Goal: Information Seeking & Learning: Learn about a topic

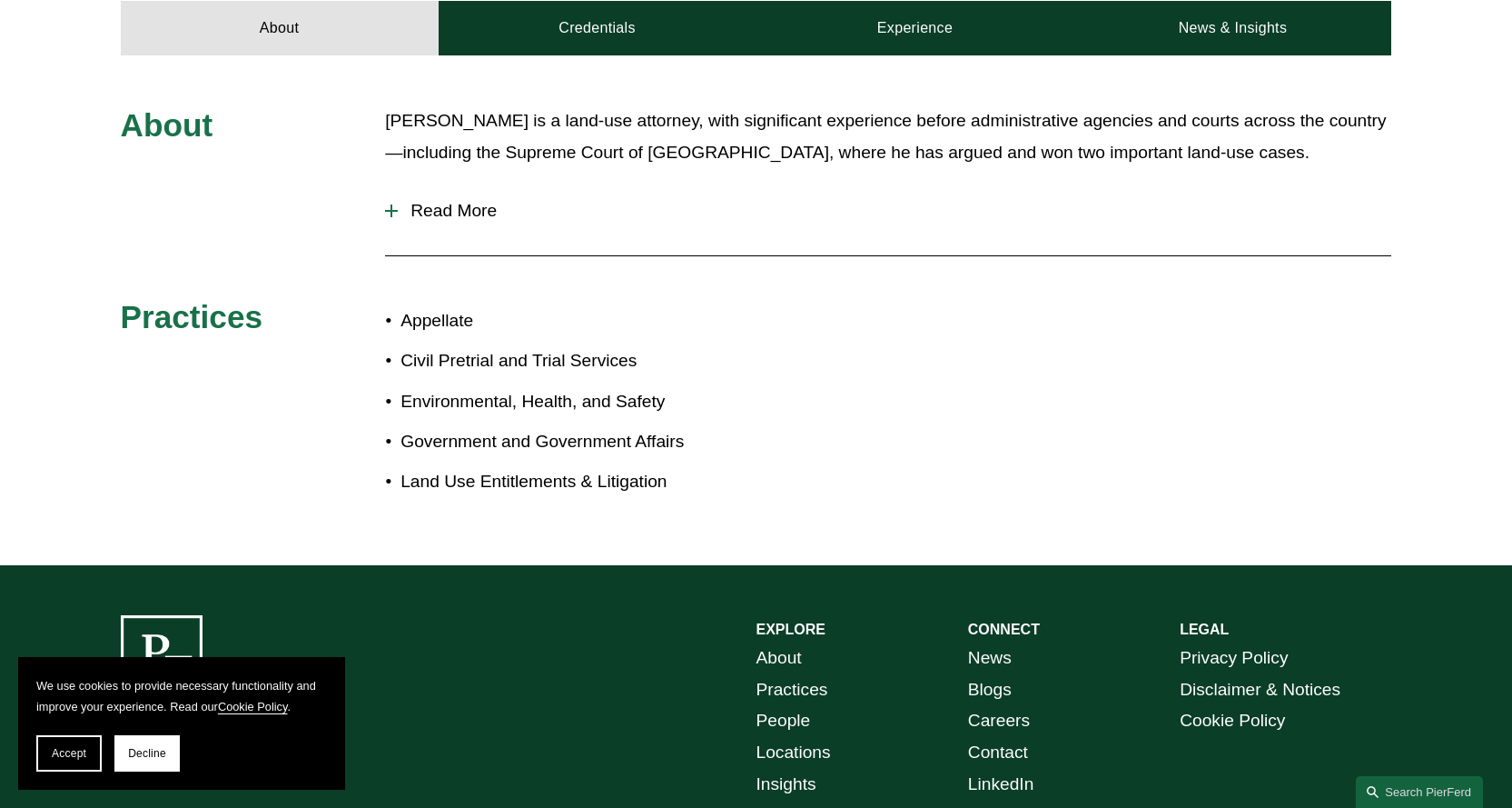
scroll to position [818, 0]
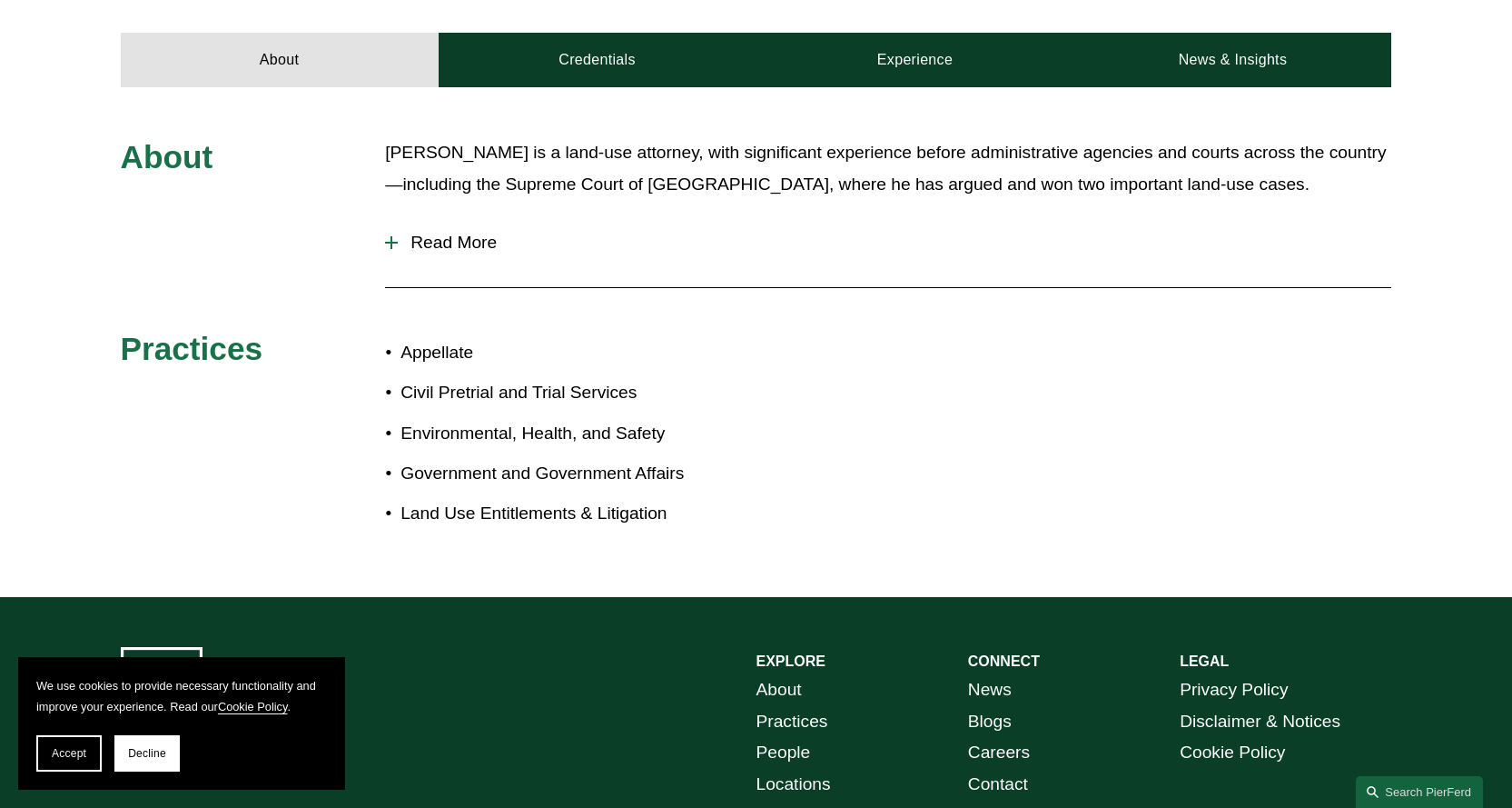
click at [482, 233] on span "Read More" at bounding box center [894, 243] width 993 height 20
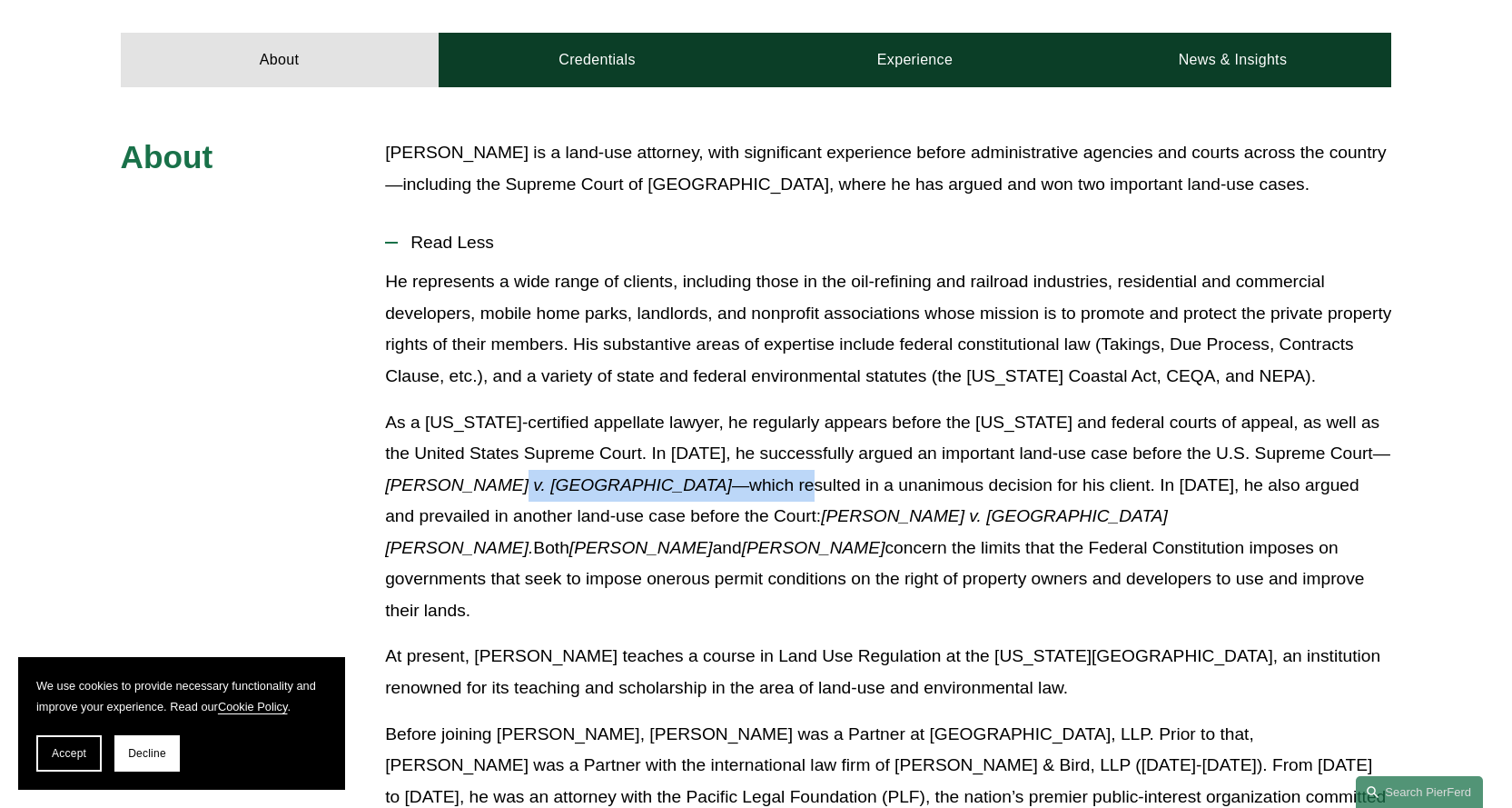
drag, startPoint x: 487, startPoint y: 479, endPoint x: 687, endPoint y: 483, distance: 200.0
click at [686, 483] on p "As a [US_STATE]-certified appellate lawyer, he regularly appears before the [US…" at bounding box center [888, 518] width 1006 height 220
click at [688, 505] on p "As a [US_STATE]-certified appellate lawyer, he regularly appears before the [US…" at bounding box center [888, 518] width 1006 height 220
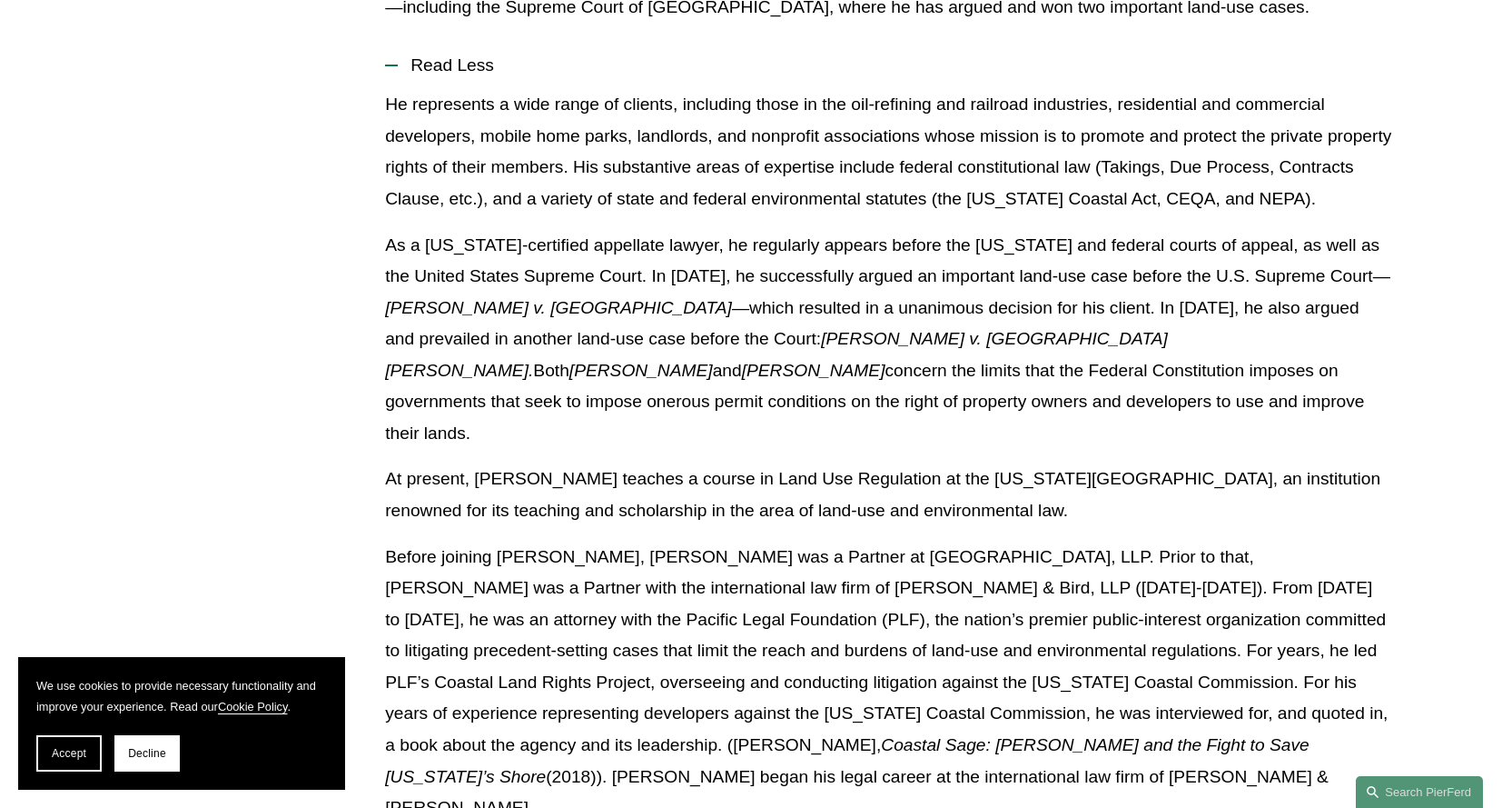
scroll to position [999, 0]
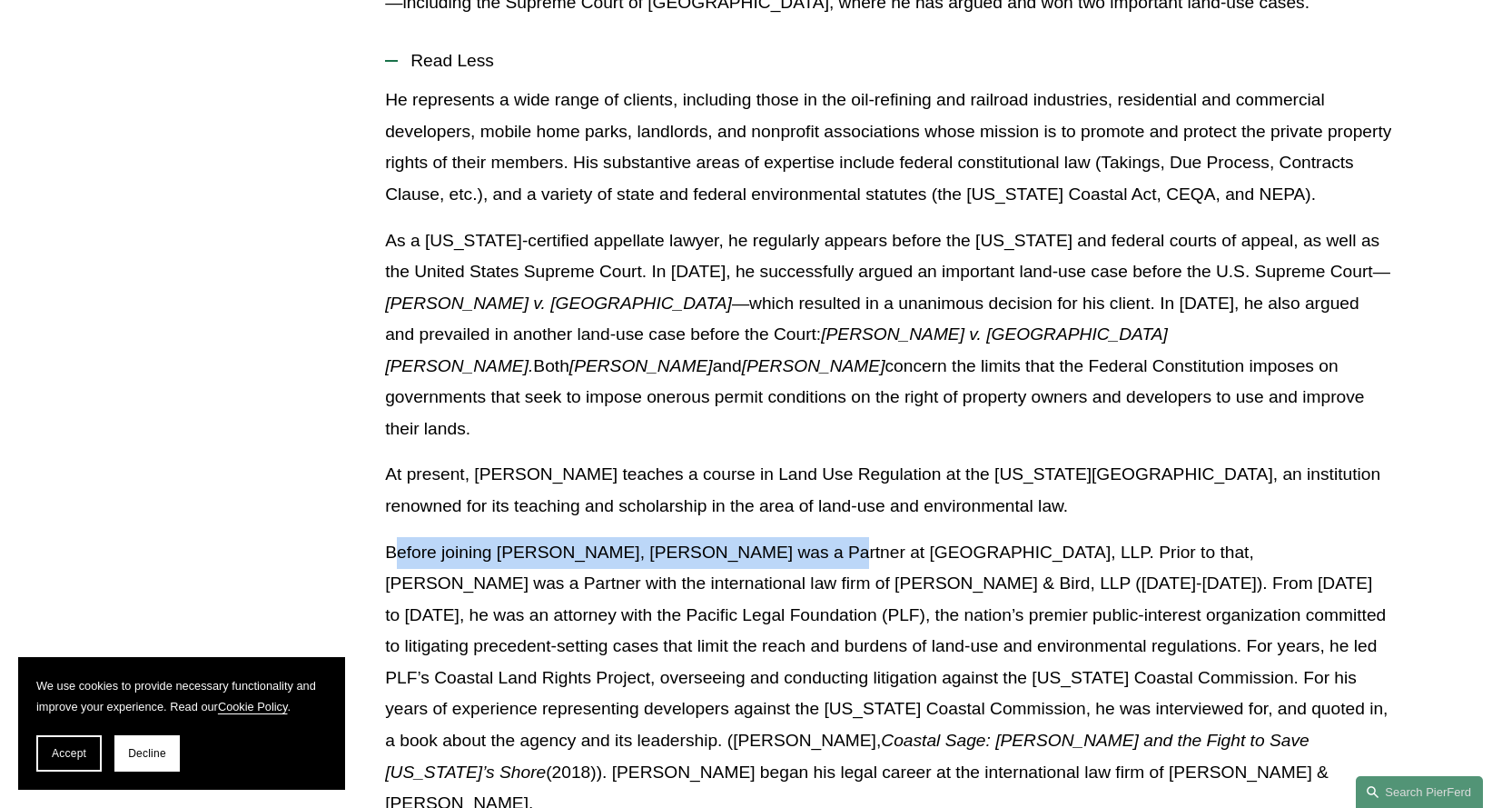
drag, startPoint x: 415, startPoint y: 507, endPoint x: 797, endPoint y: 511, distance: 382.0
click at [797, 537] on p "Before joining [PERSON_NAME], [PERSON_NAME] was a Partner at [GEOGRAPHIC_DATA],…" at bounding box center [888, 678] width 1006 height 283
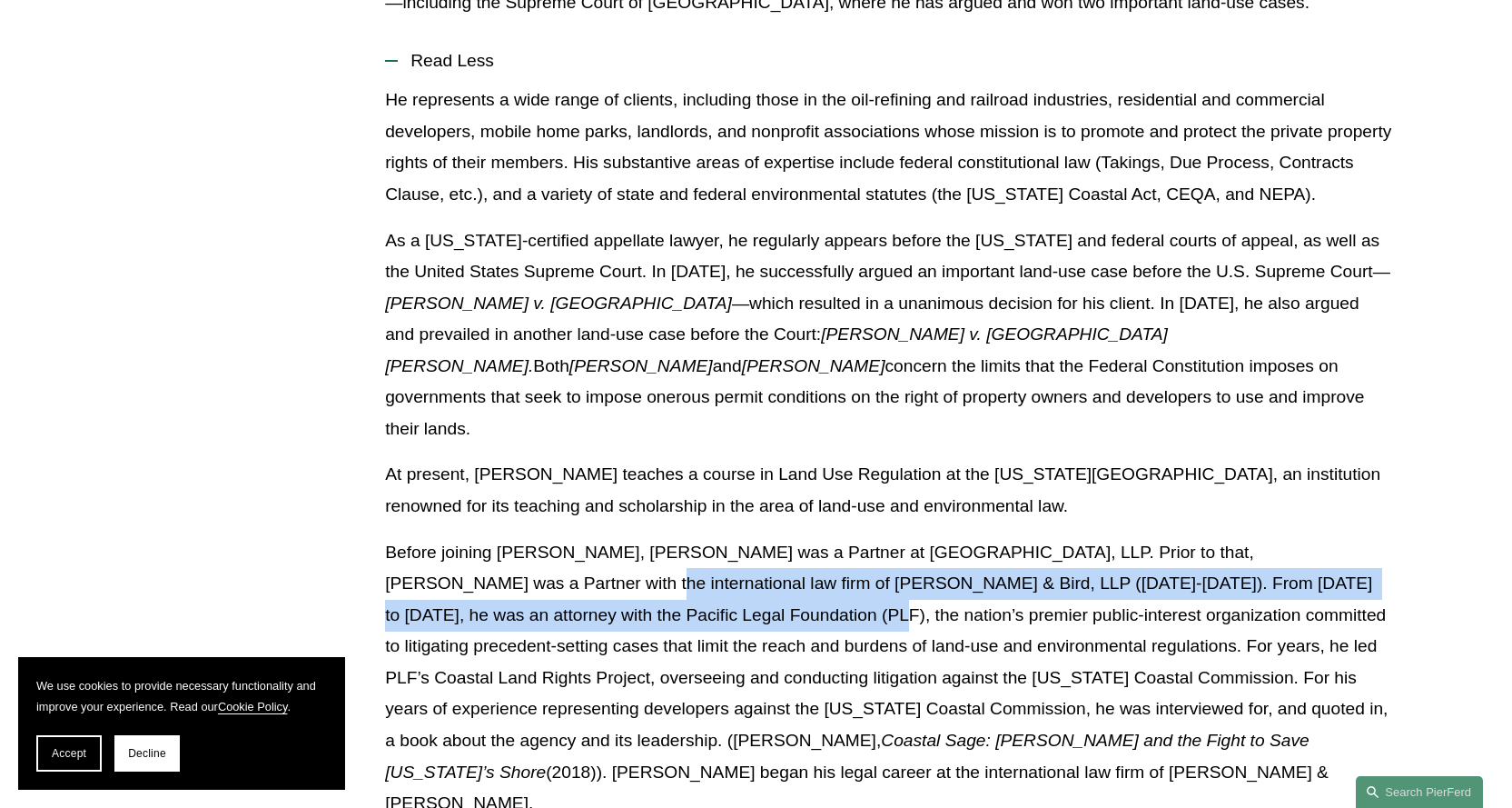
drag, startPoint x: 392, startPoint y: 529, endPoint x: 574, endPoint y: 565, distance: 185.5
click at [574, 565] on p "Before joining [PERSON_NAME], [PERSON_NAME] was a Partner at [GEOGRAPHIC_DATA],…" at bounding box center [888, 678] width 1006 height 283
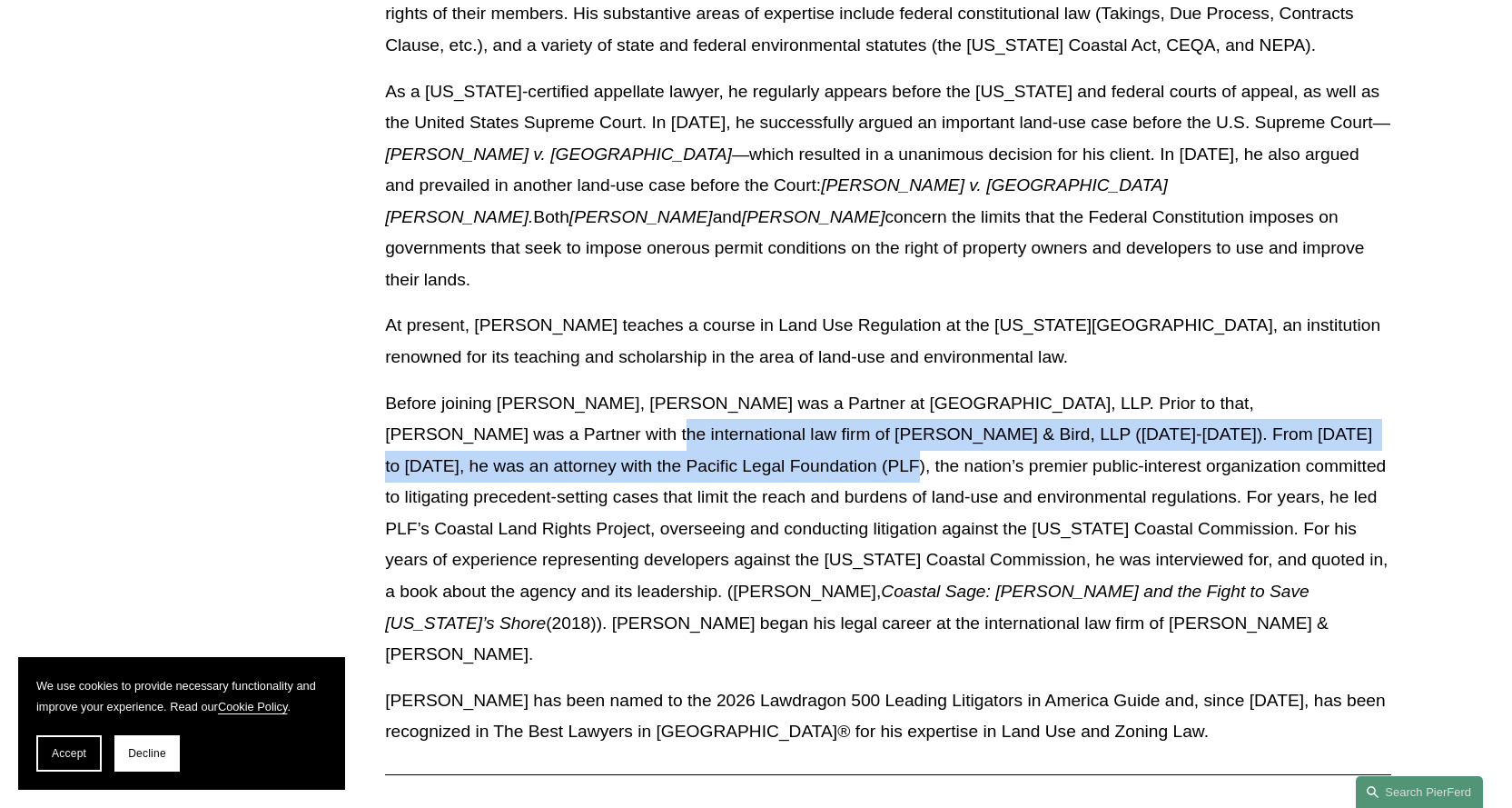
scroll to position [1181, 0]
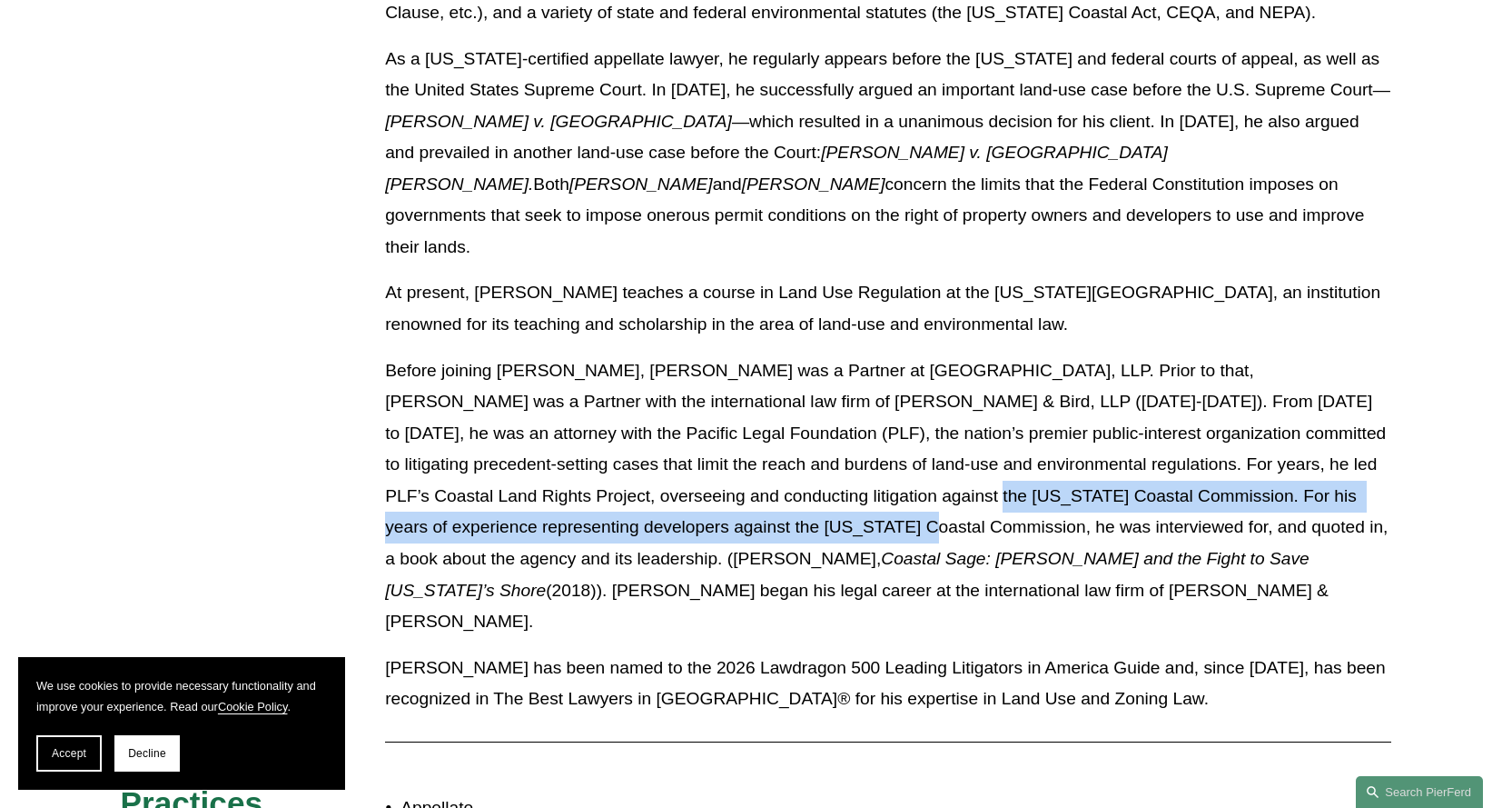
drag, startPoint x: 713, startPoint y: 441, endPoint x: 589, endPoint y: 474, distance: 128.3
click at [593, 476] on p "Before joining [PERSON_NAME], [PERSON_NAME] was a Partner at [GEOGRAPHIC_DATA],…" at bounding box center [888, 496] width 1006 height 283
click at [570, 472] on p "Before joining [PERSON_NAME], [PERSON_NAME] was a Partner at [GEOGRAPHIC_DATA],…" at bounding box center [888, 496] width 1006 height 283
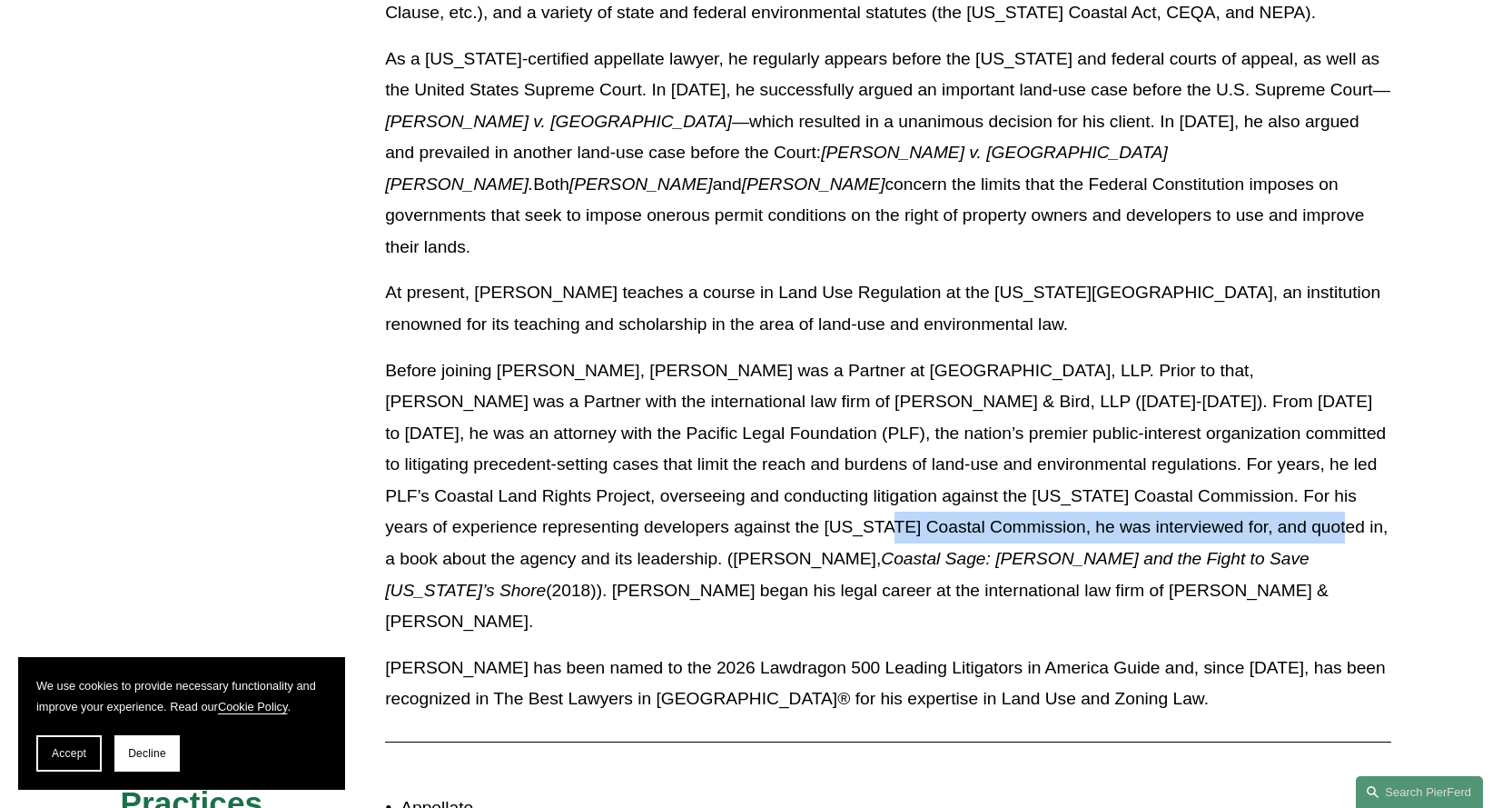
drag, startPoint x: 560, startPoint y: 471, endPoint x: 1000, endPoint y: 482, distance: 440.1
click at [1000, 482] on p "Before joining [PERSON_NAME], [PERSON_NAME] was a Partner at [GEOGRAPHIC_DATA],…" at bounding box center [888, 496] width 1006 height 283
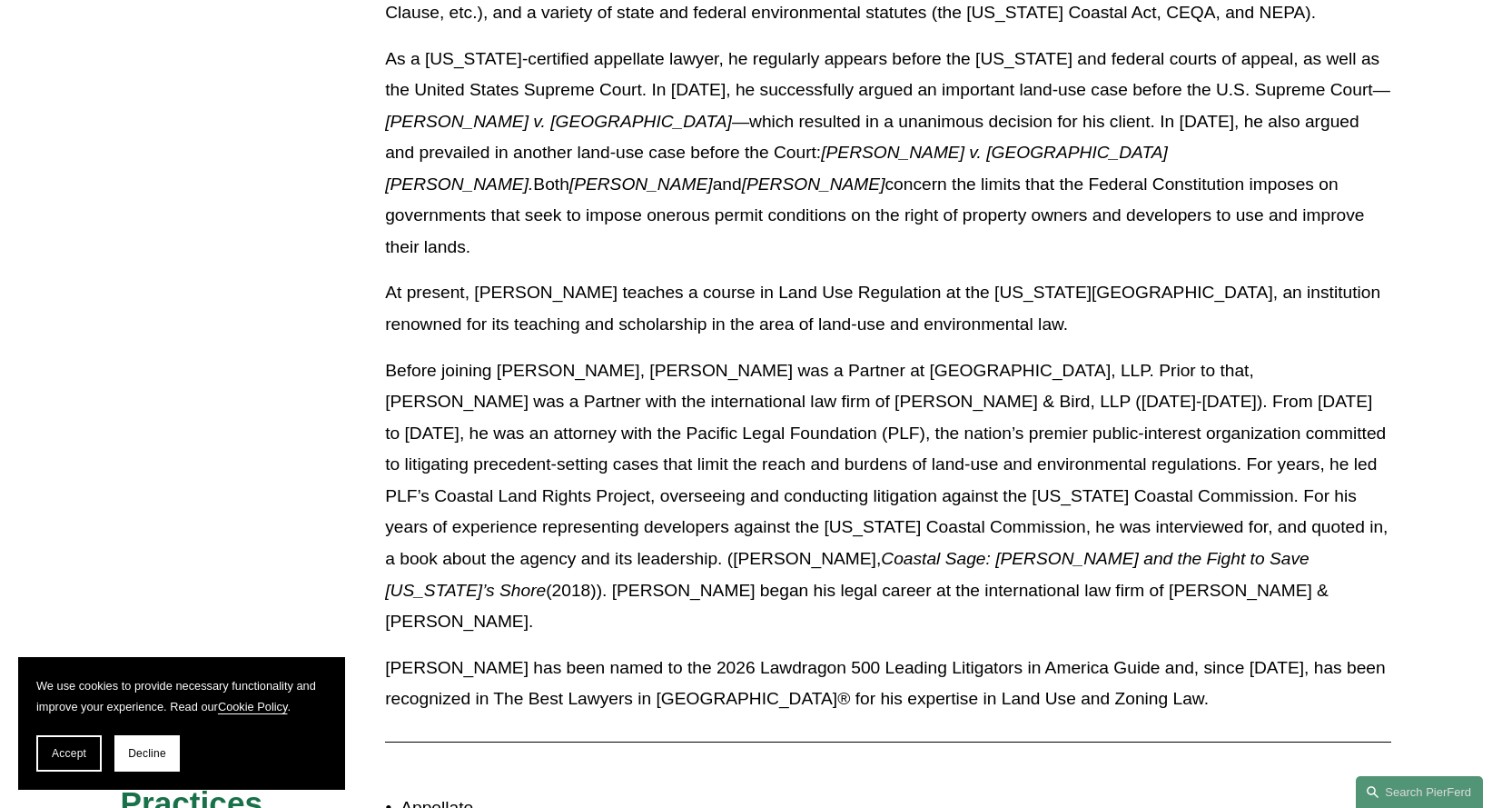
drag, startPoint x: 504, startPoint y: 528, endPoint x: 506, endPoint y: 512, distance: 16.1
click at [504, 520] on p "Before joining [PERSON_NAME], [PERSON_NAME] was a Partner at [GEOGRAPHIC_DATA],…" at bounding box center [888, 496] width 1006 height 283
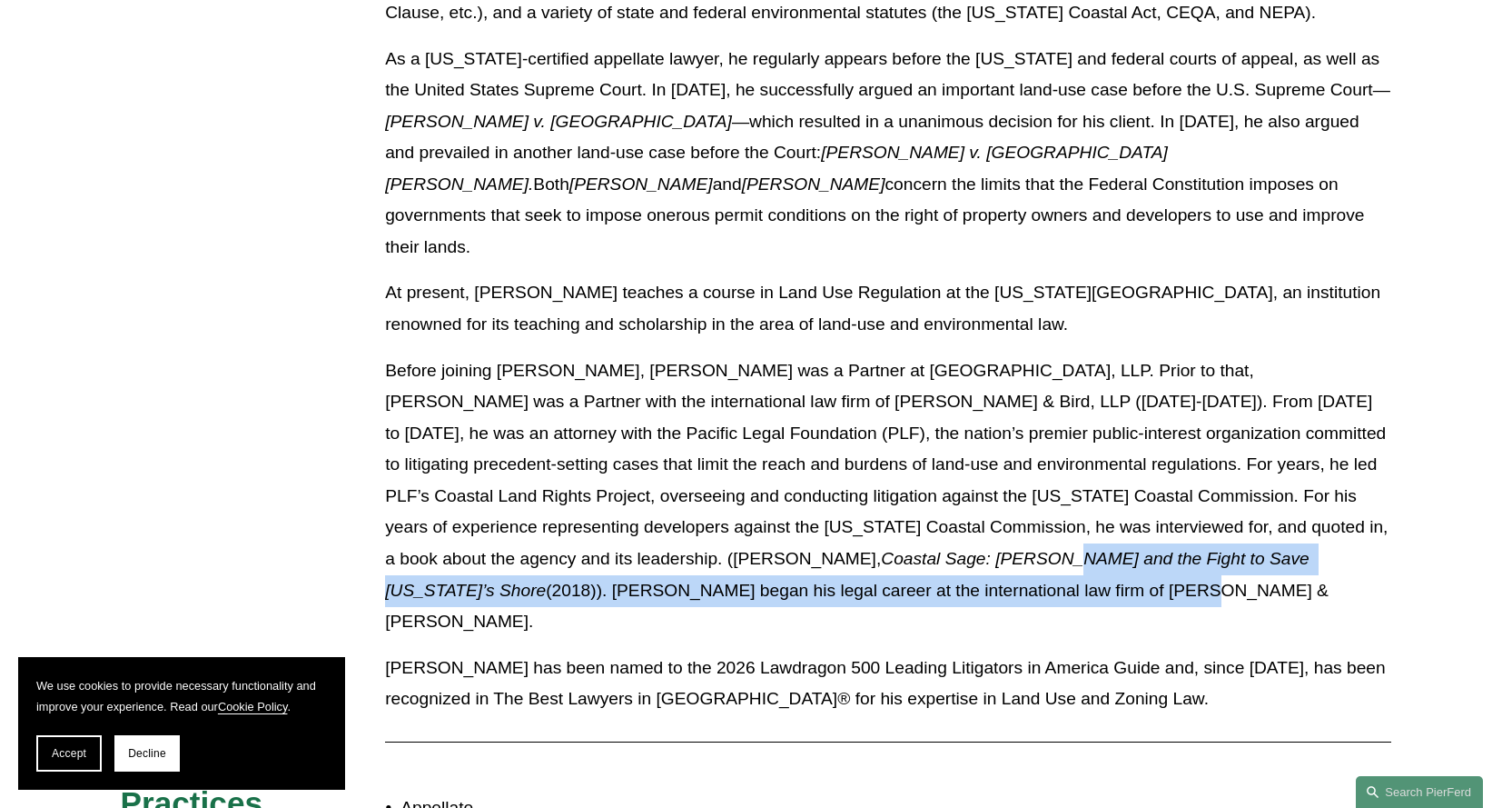
click at [524, 548] on em "Coastal Sage: [PERSON_NAME] and the Fight to Save [US_STATE]’s Shore" at bounding box center [849, 573] width 928 height 51
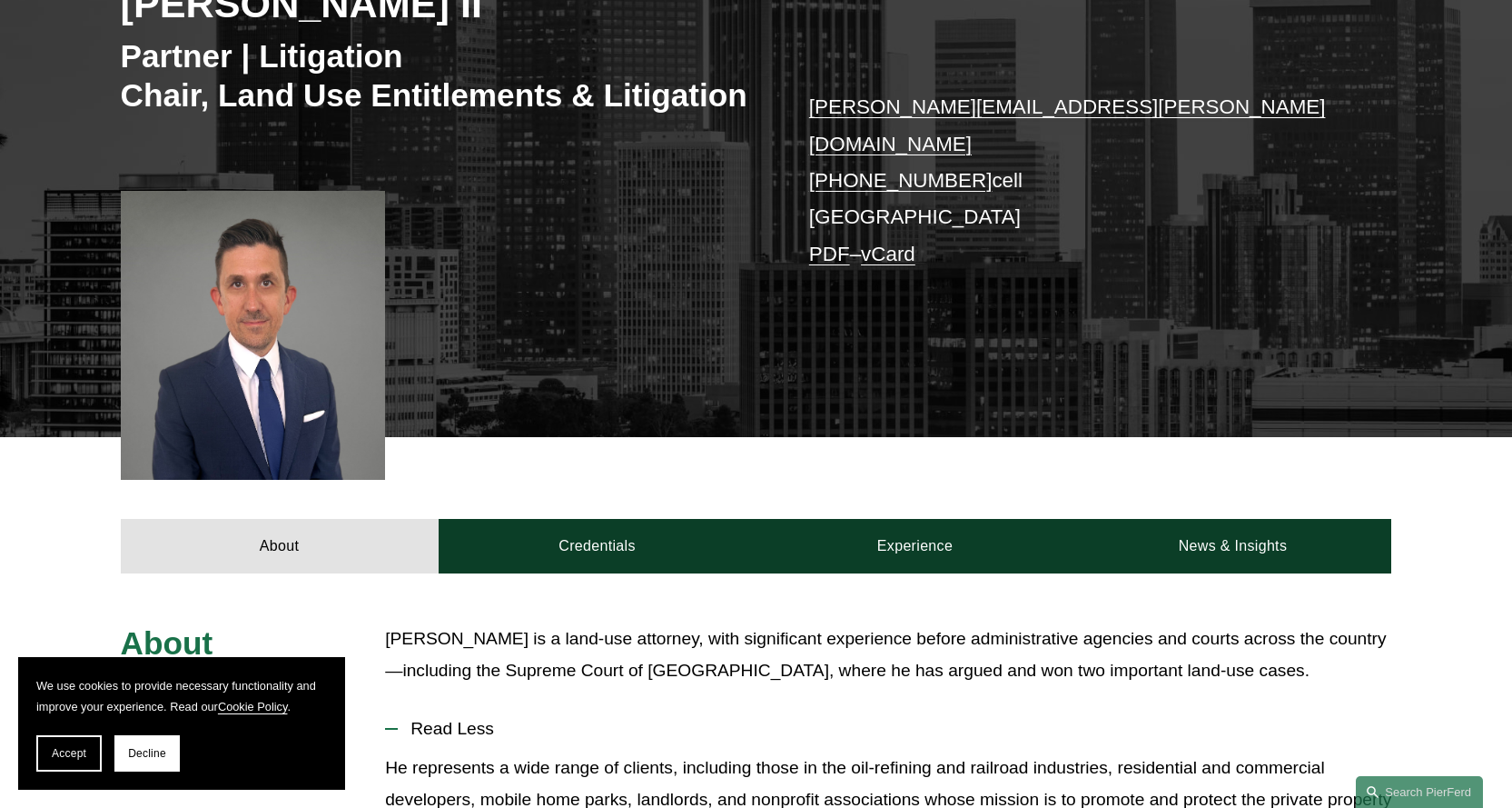
scroll to position [364, 0]
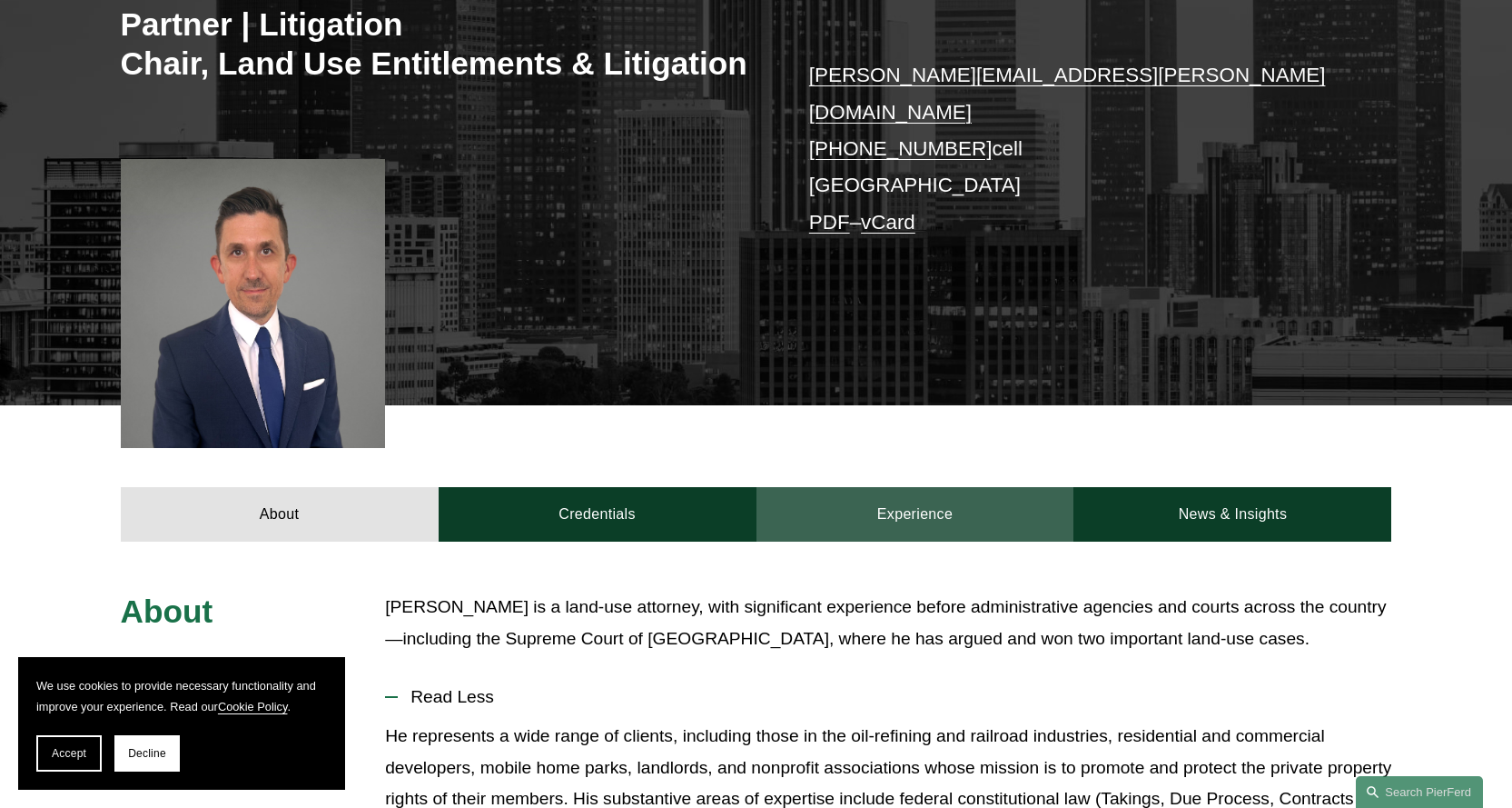
click at [990, 487] on link "Experience" at bounding box center [915, 514] width 318 height 55
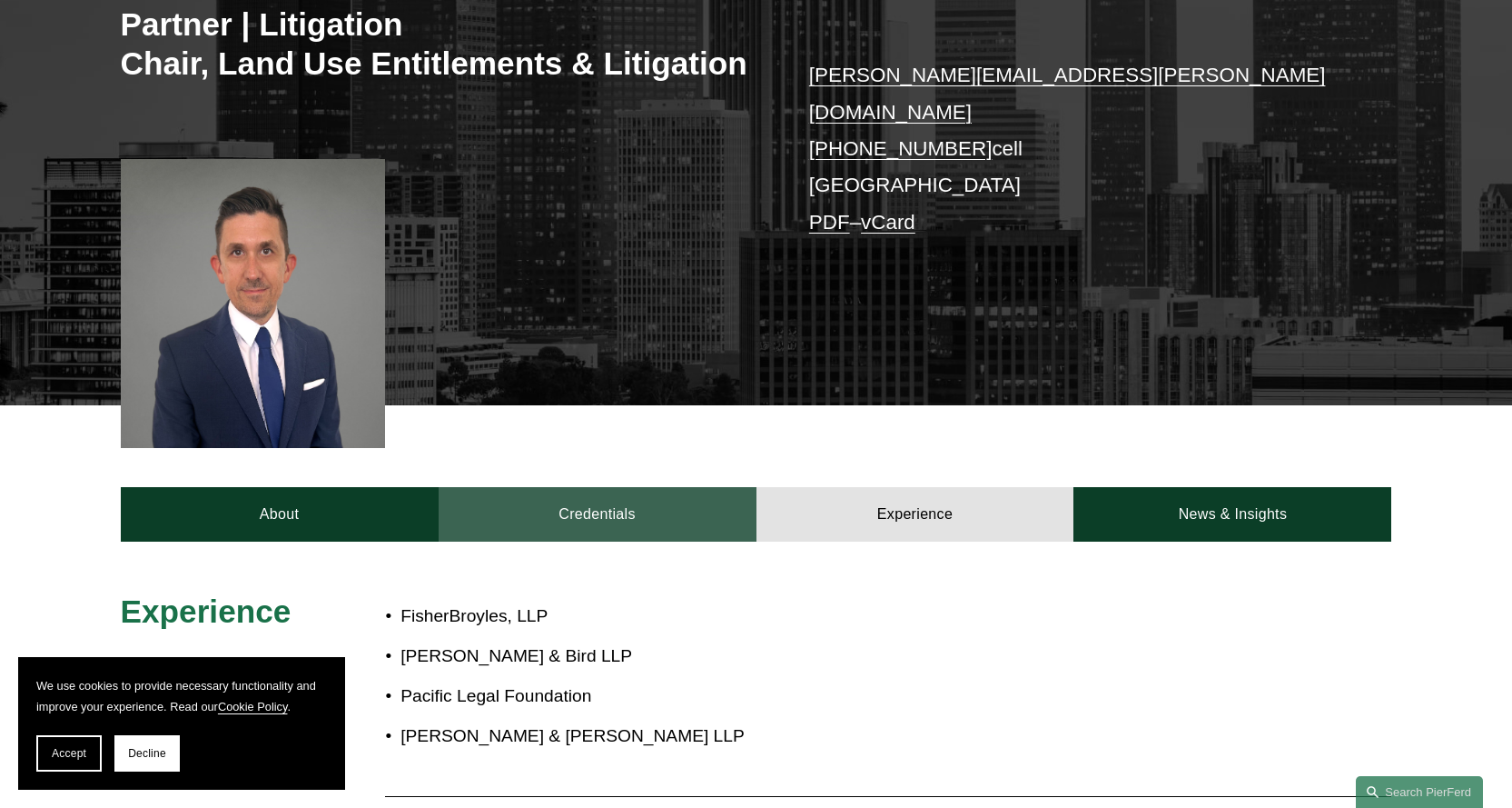
click at [645, 494] on link "Credentials" at bounding box center [597, 514] width 318 height 55
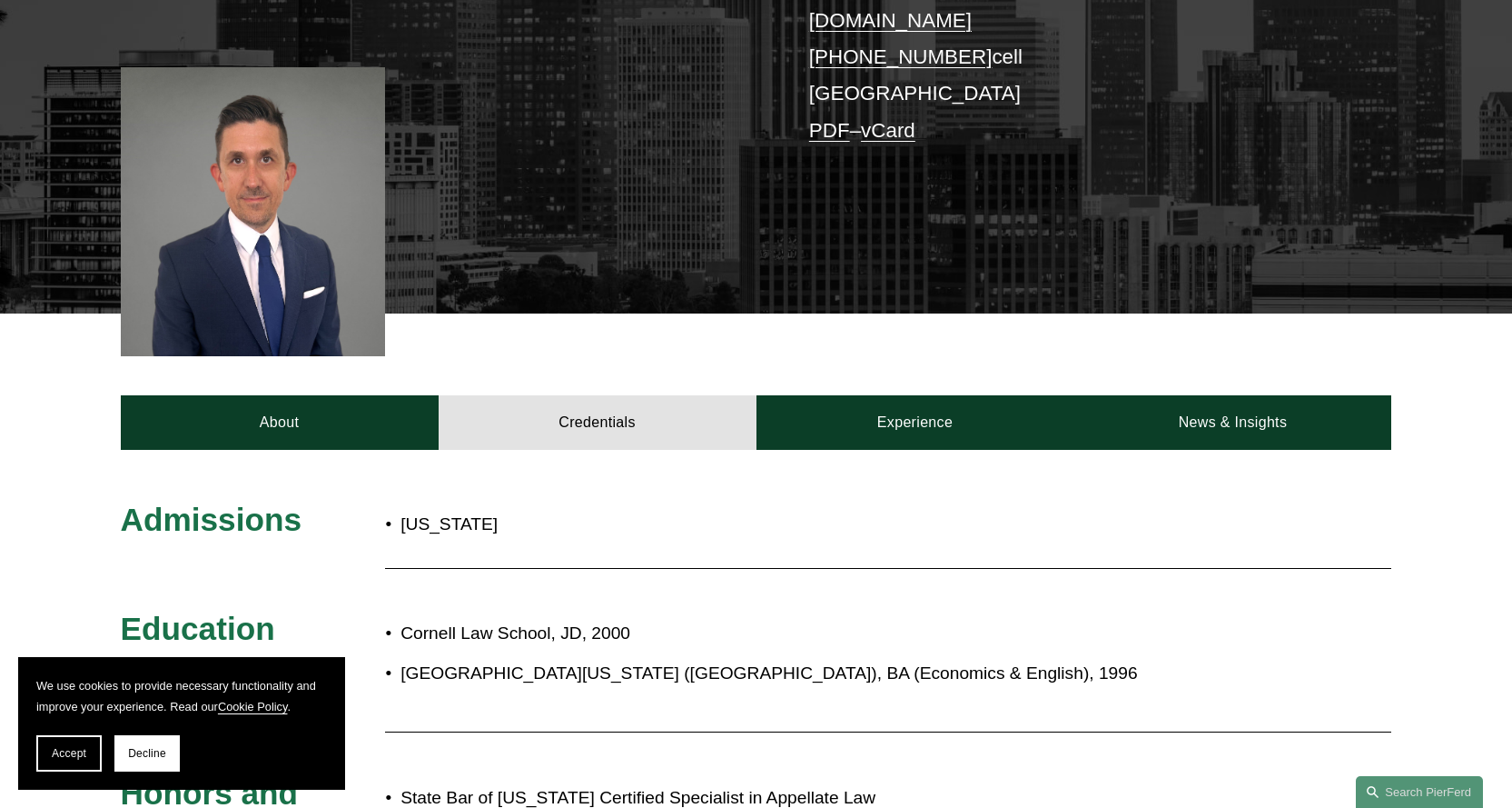
scroll to position [545, 0]
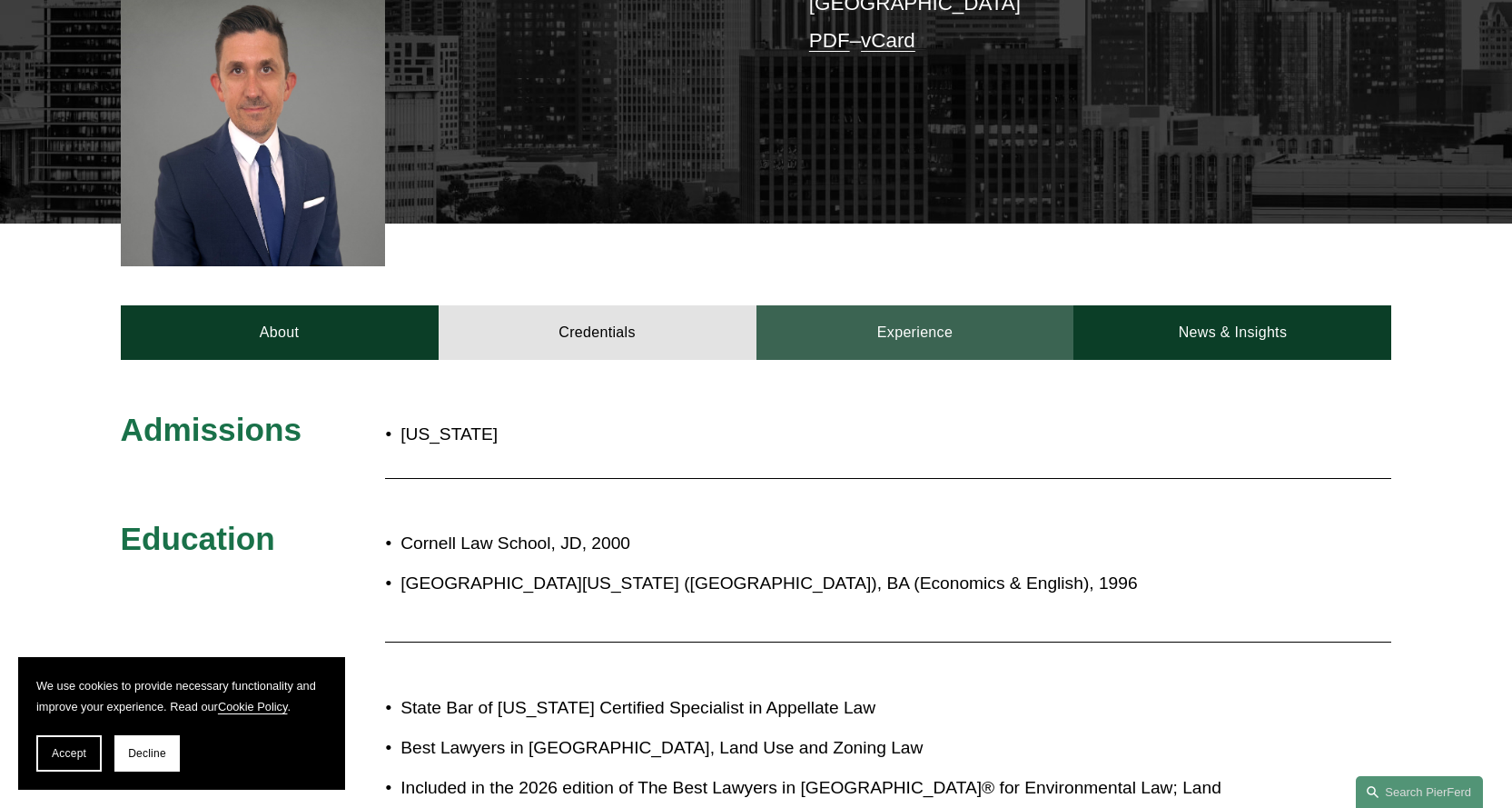
drag, startPoint x: 981, startPoint y: 302, endPoint x: 993, endPoint y: 280, distance: 25.1
click at [978, 305] on link "Experience" at bounding box center [915, 332] width 318 height 55
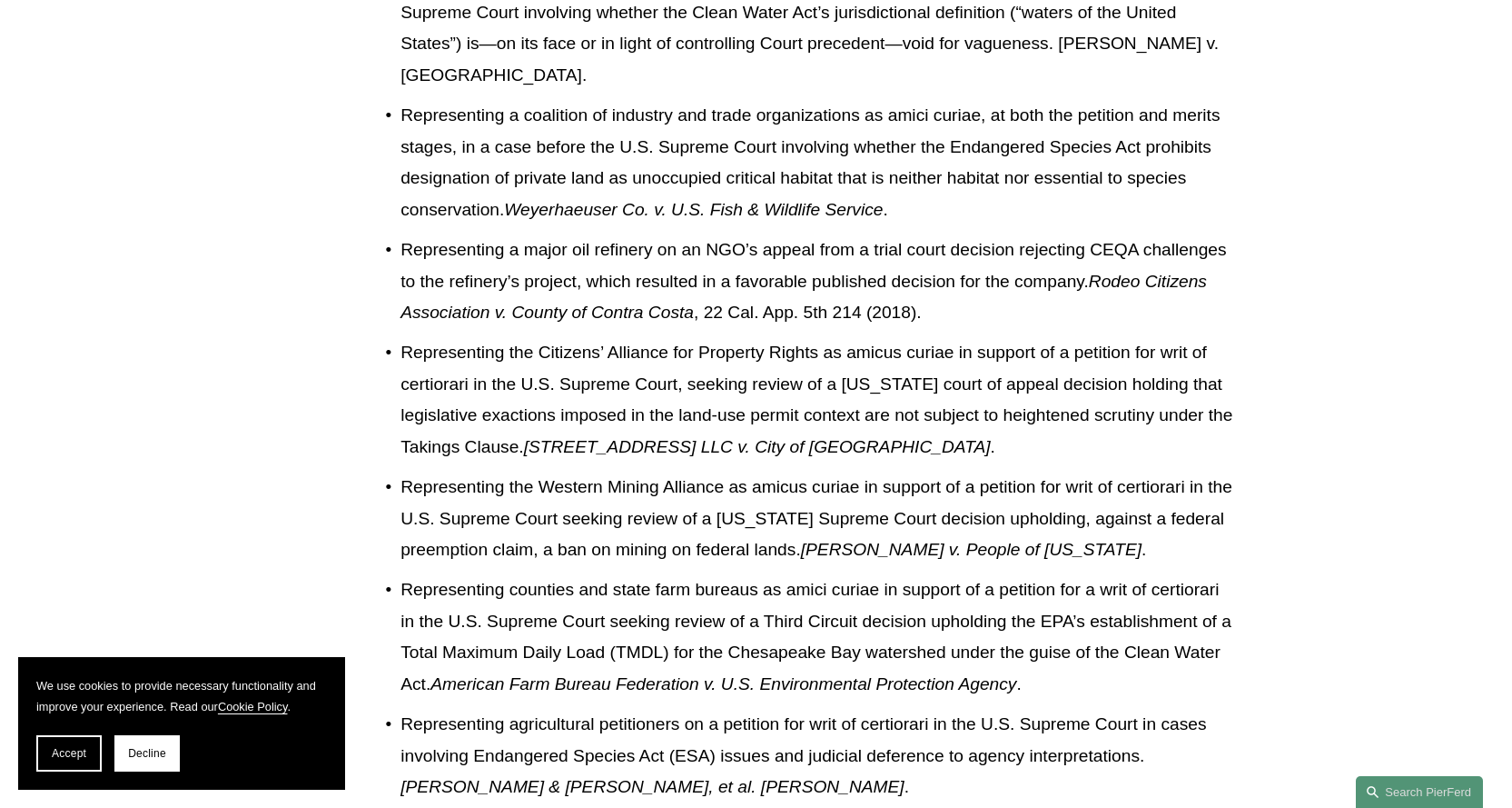
scroll to position [1907, 0]
